Goal: Task Accomplishment & Management: Manage account settings

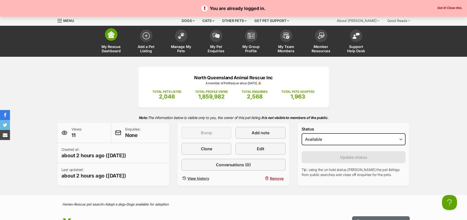
click at [113, 37] on img at bounding box center [111, 34] width 7 height 7
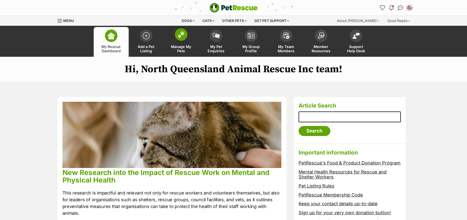
click at [177, 37] on span at bounding box center [181, 34] width 13 height 13
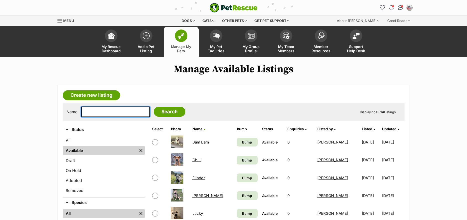
click at [107, 112] on input "text" at bounding box center [115, 112] width 69 height 11
type input "max"
click at [164, 109] on input "Search" at bounding box center [170, 112] width 32 height 10
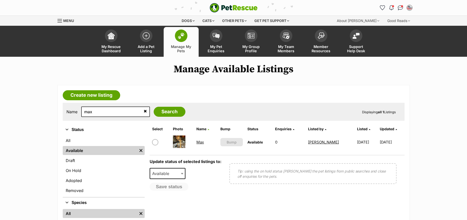
click at [156, 142] on input "checkbox" at bounding box center [155, 142] width 6 height 6
checkbox input "true"
click at [162, 175] on span "Available" at bounding box center [162, 173] width 24 height 7
select select "rehomed"
click at [168, 184] on button "Save status" at bounding box center [170, 187] width 40 height 9
